Goal: Transaction & Acquisition: Purchase product/service

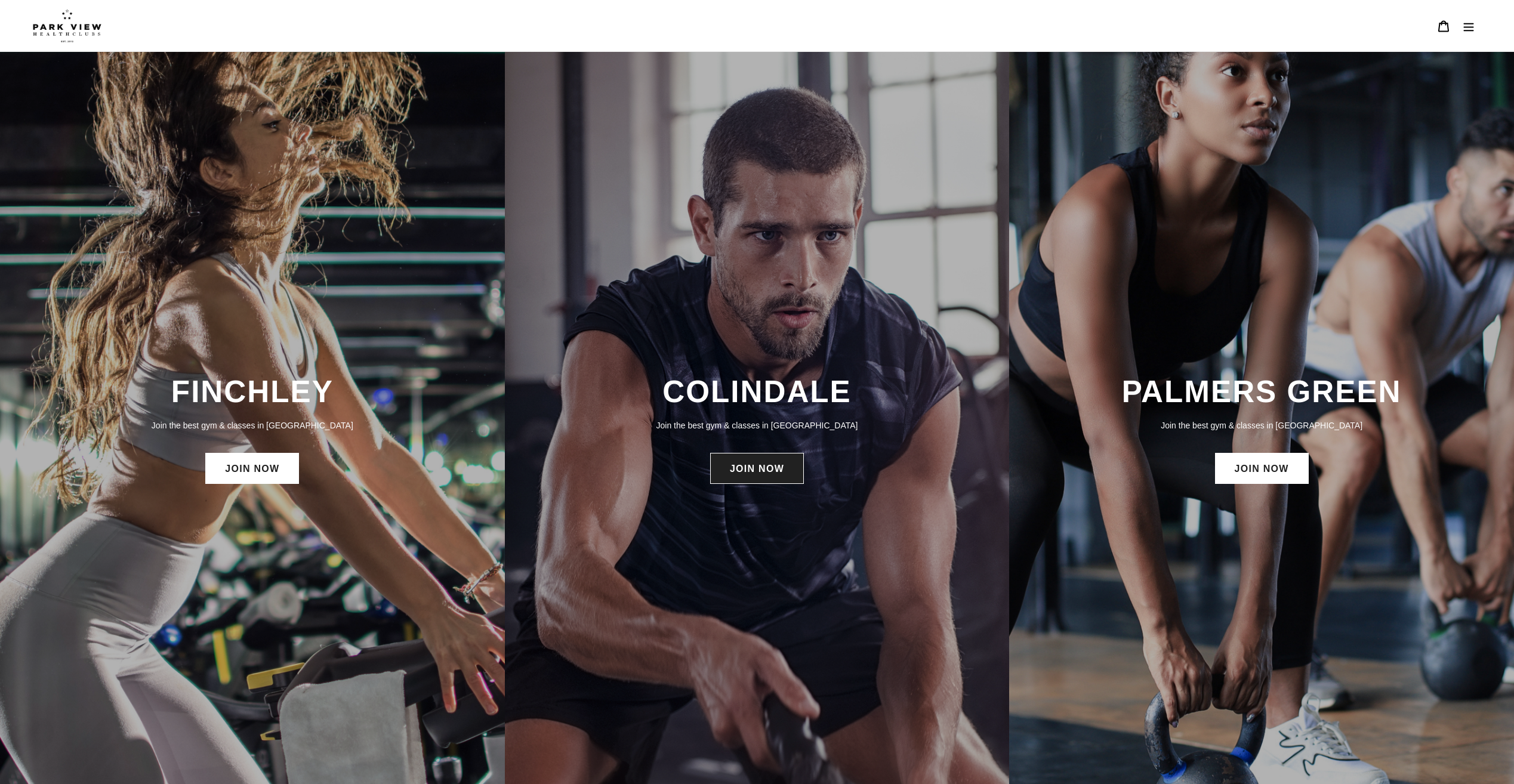
click at [735, 462] on link "JOIN NOW" at bounding box center [757, 468] width 94 height 31
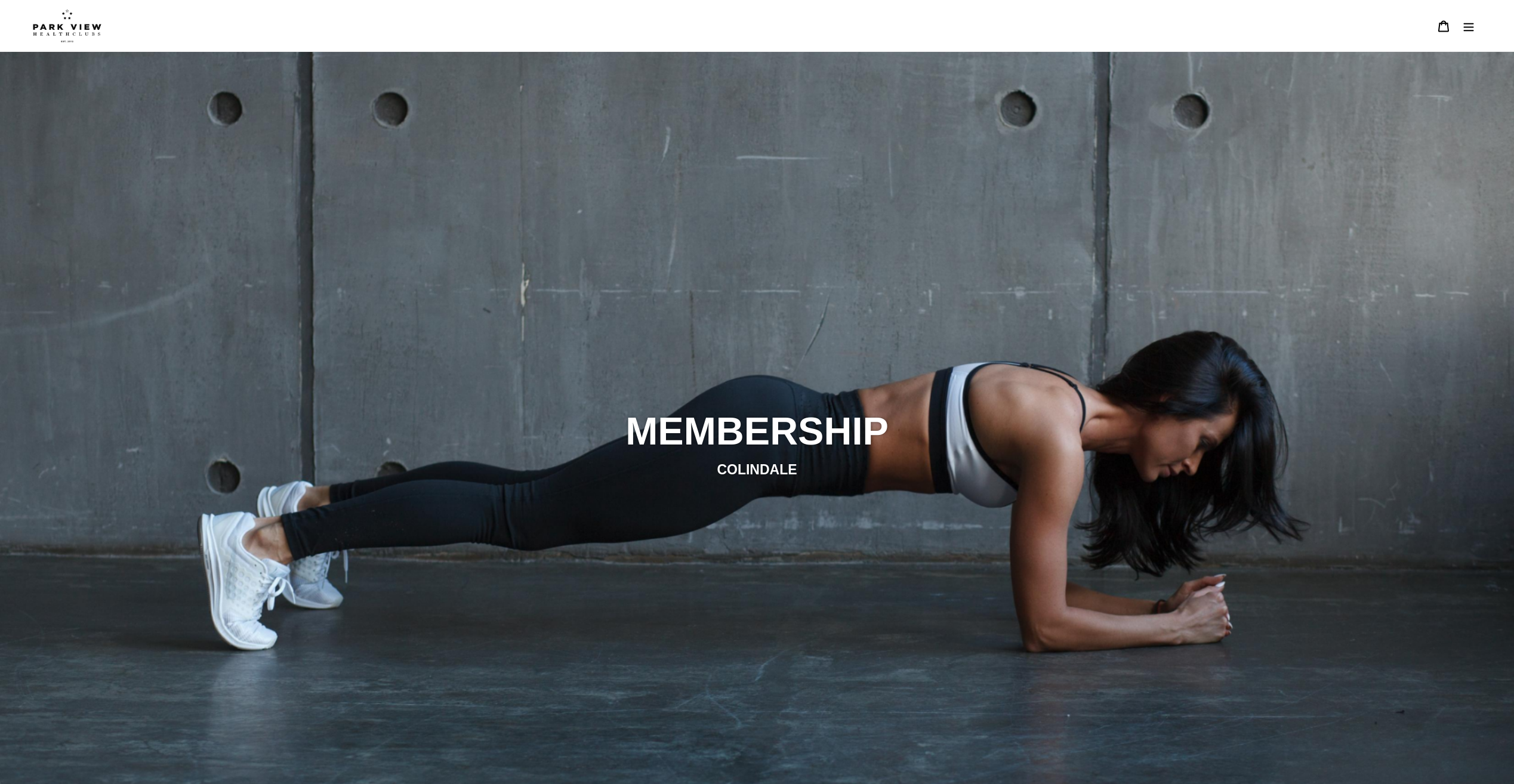
click at [1453, 24] on link "Cart 0 items" at bounding box center [1443, 26] width 25 height 26
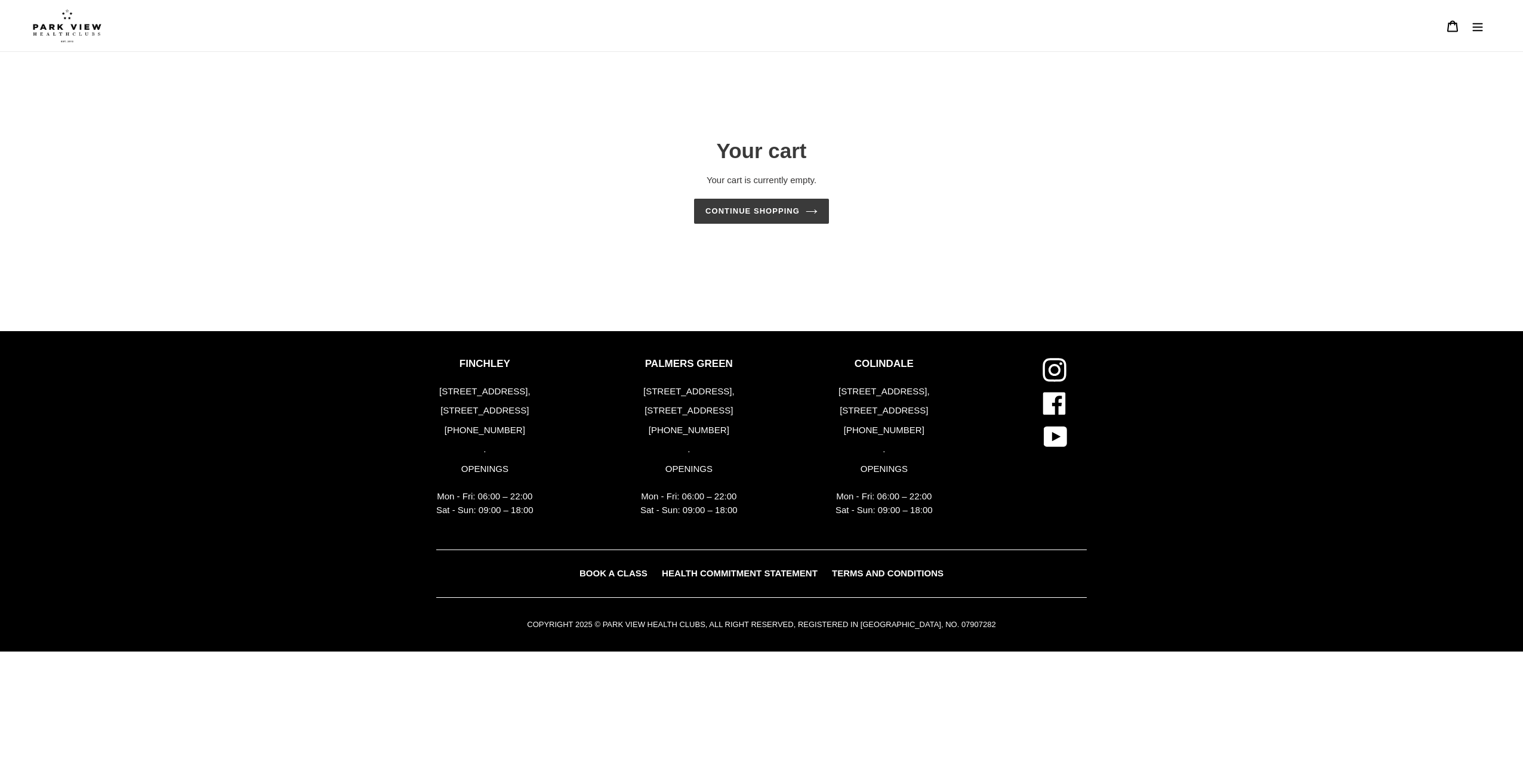
click at [1473, 19] on button "Menu" at bounding box center [1477, 26] width 25 height 26
